Goal: Find specific fact: Find specific fact

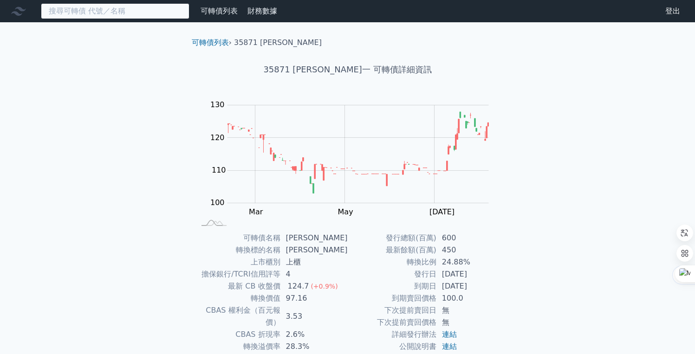
click at [131, 9] on input at bounding box center [115, 11] width 148 height 16
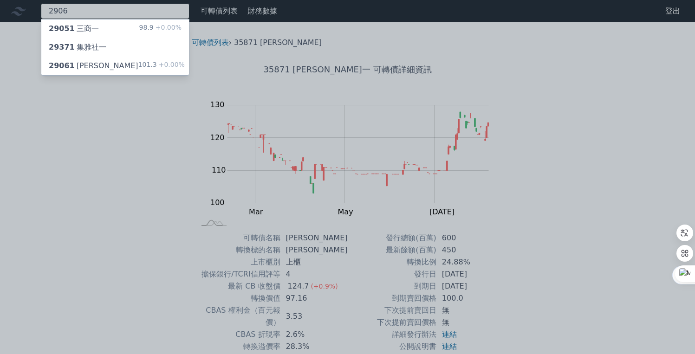
type input "2906"
click at [113, 29] on div "29051 三商一 98.9 +0.00%" at bounding box center [115, 28] width 148 height 19
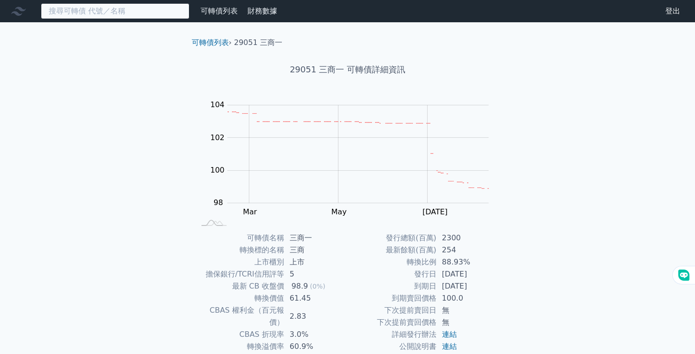
click at [131, 13] on input at bounding box center [115, 11] width 148 height 16
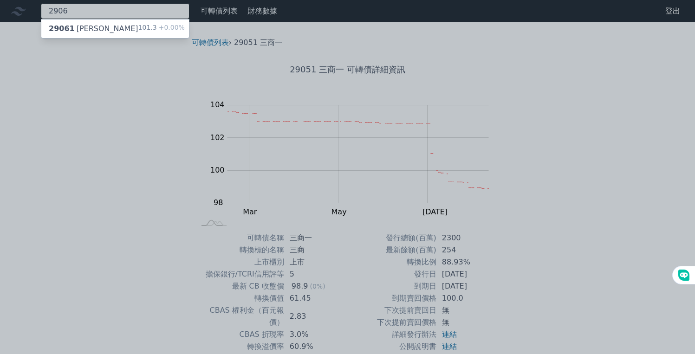
type input "2906"
click at [99, 27] on div "29061 高林一 101.3 +0.00%" at bounding box center [115, 28] width 148 height 19
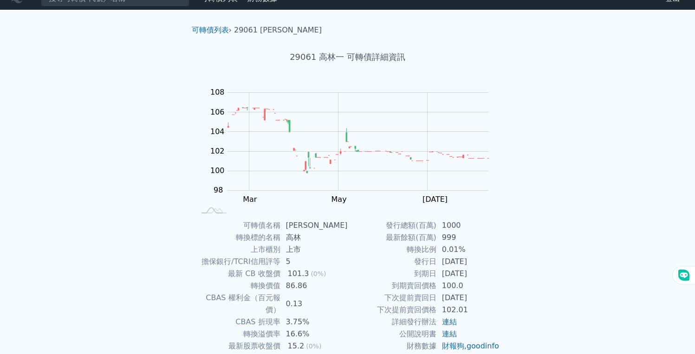
scroll to position [16, 0]
